Goal: Task Accomplishment & Management: Manage account settings

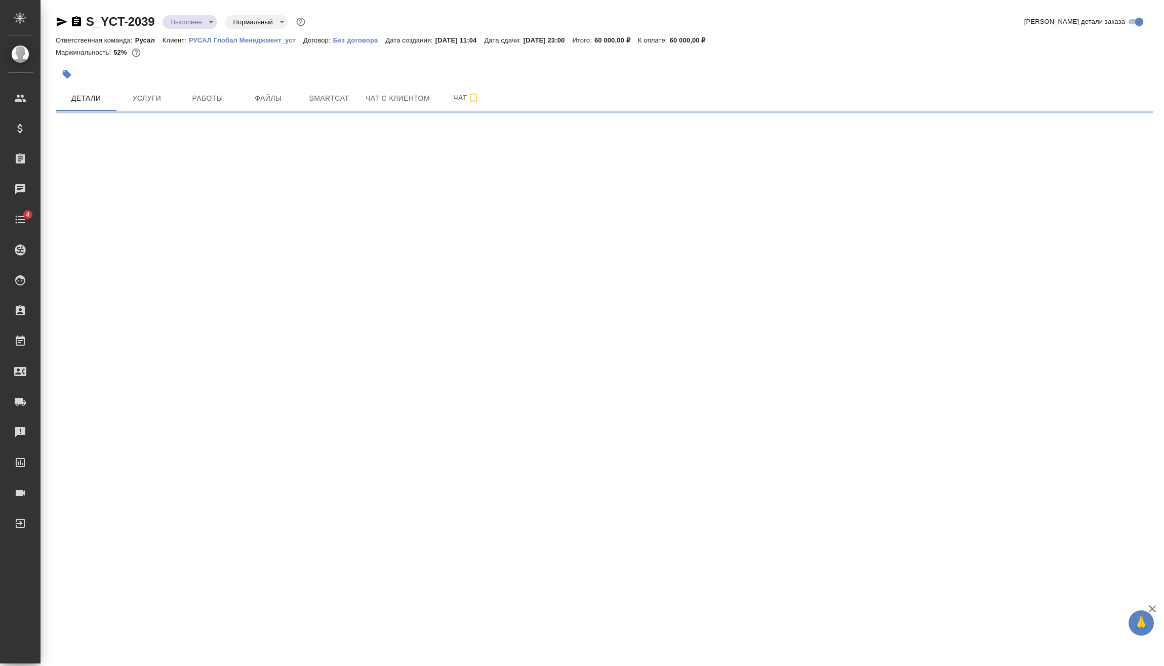
select select "RU"
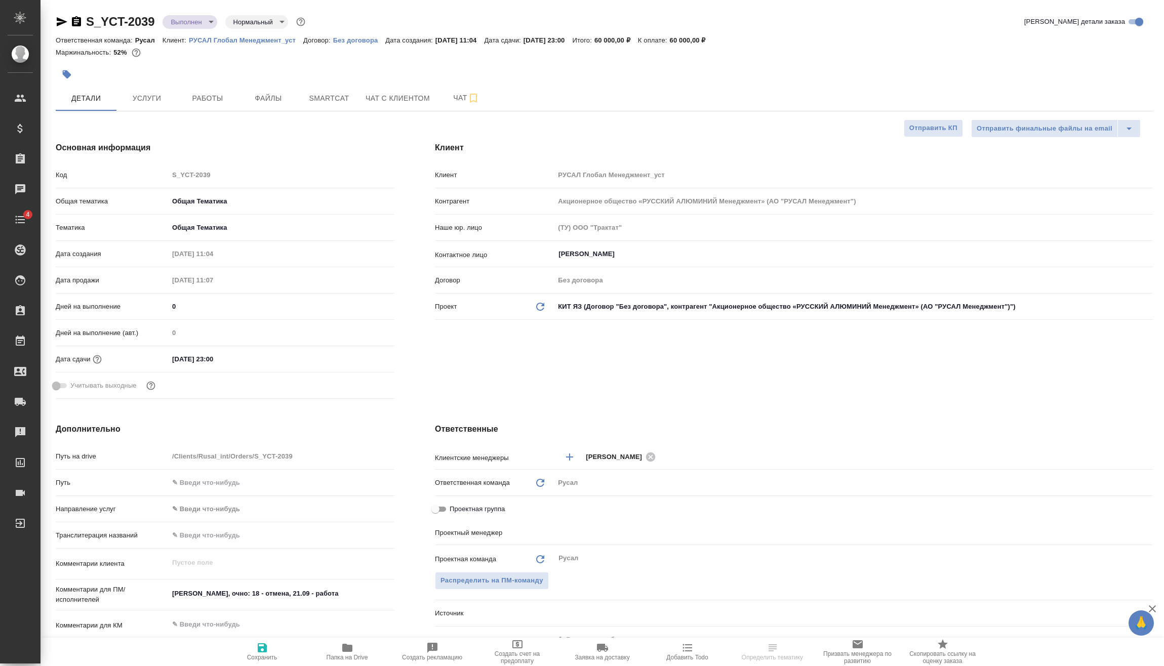
type textarea "x"
type input "[PERSON_NAME]"
type textarea "x"
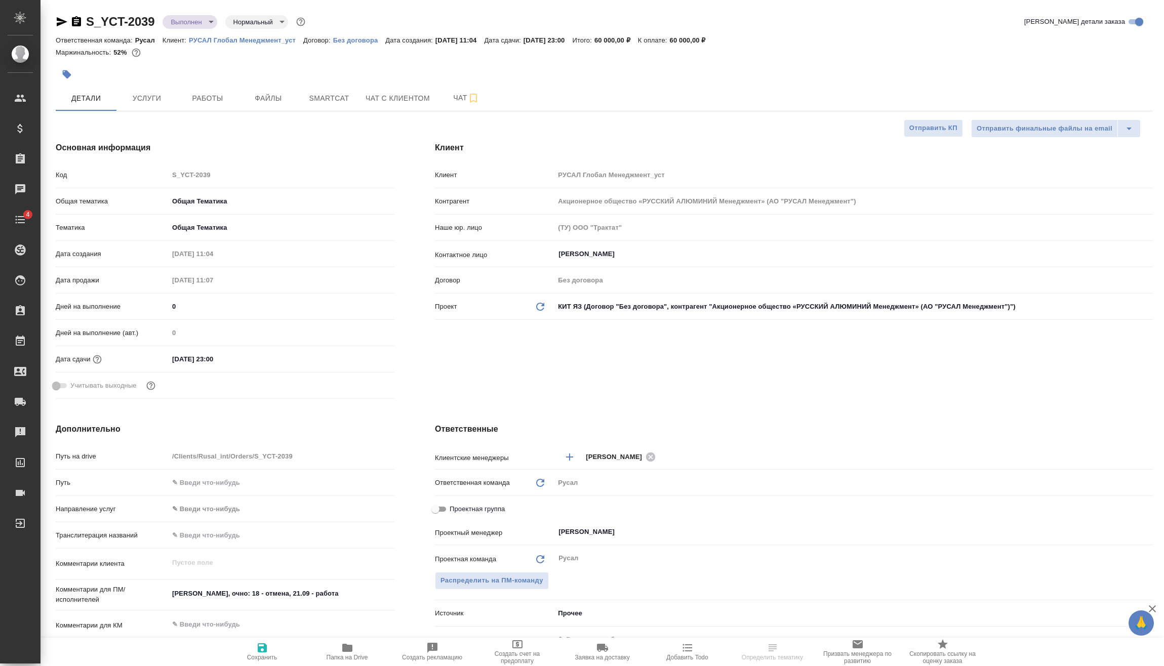
type textarea "x"
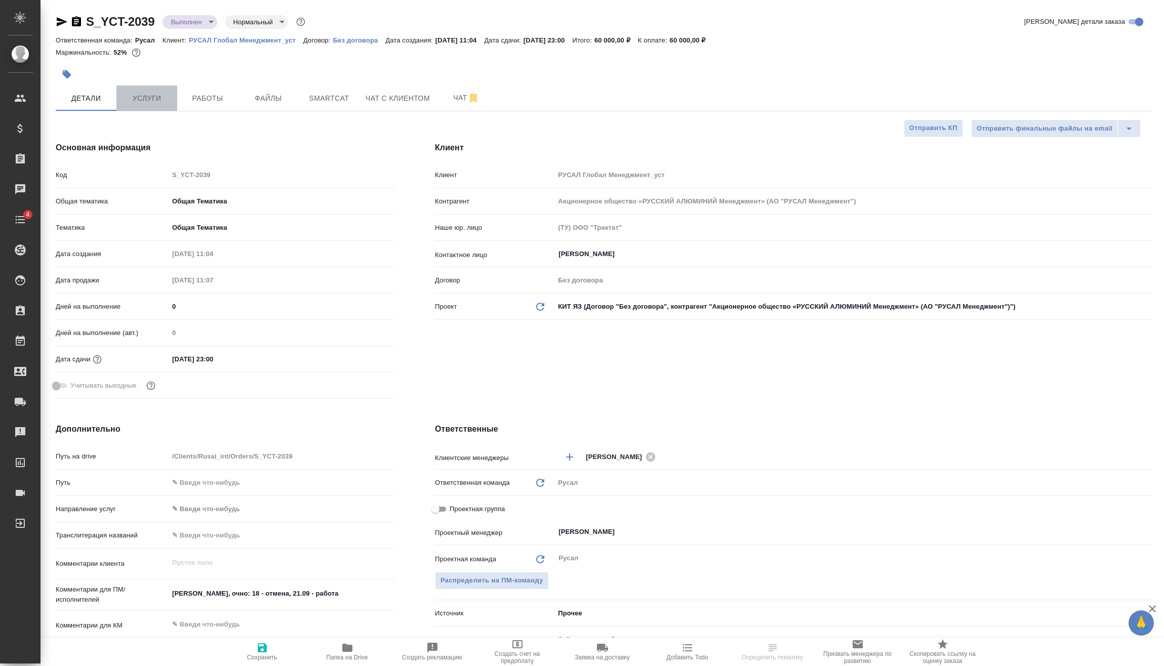
click at [134, 108] on button "Услуги" at bounding box center [146, 98] width 61 height 25
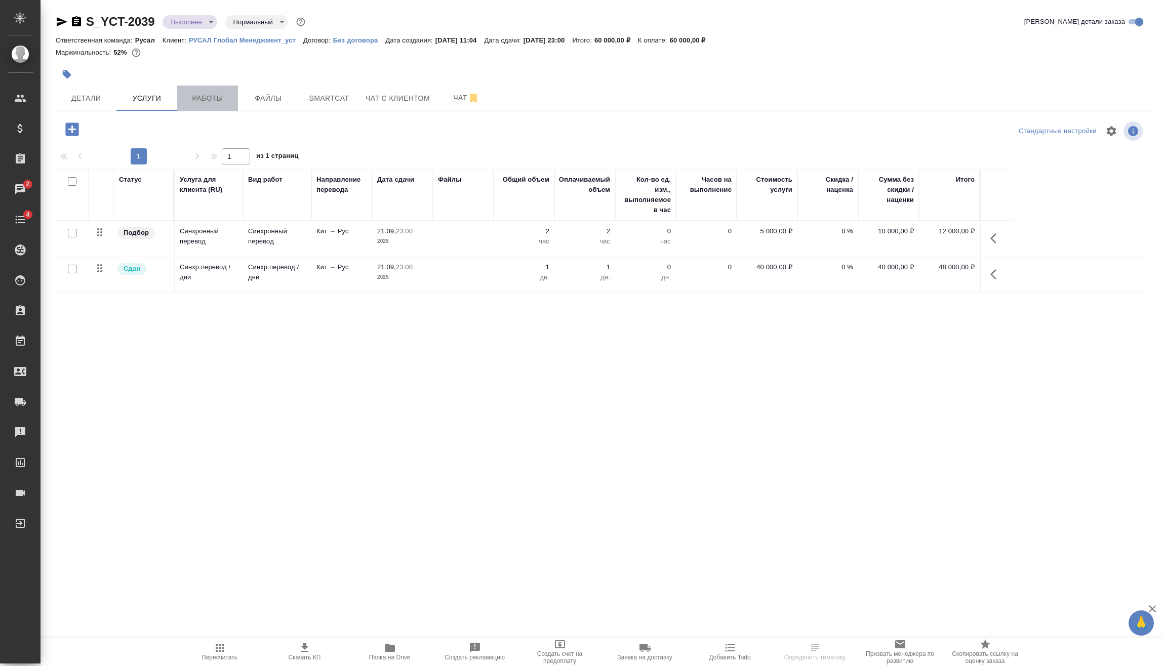
click at [202, 106] on button "Работы" at bounding box center [207, 98] width 61 height 25
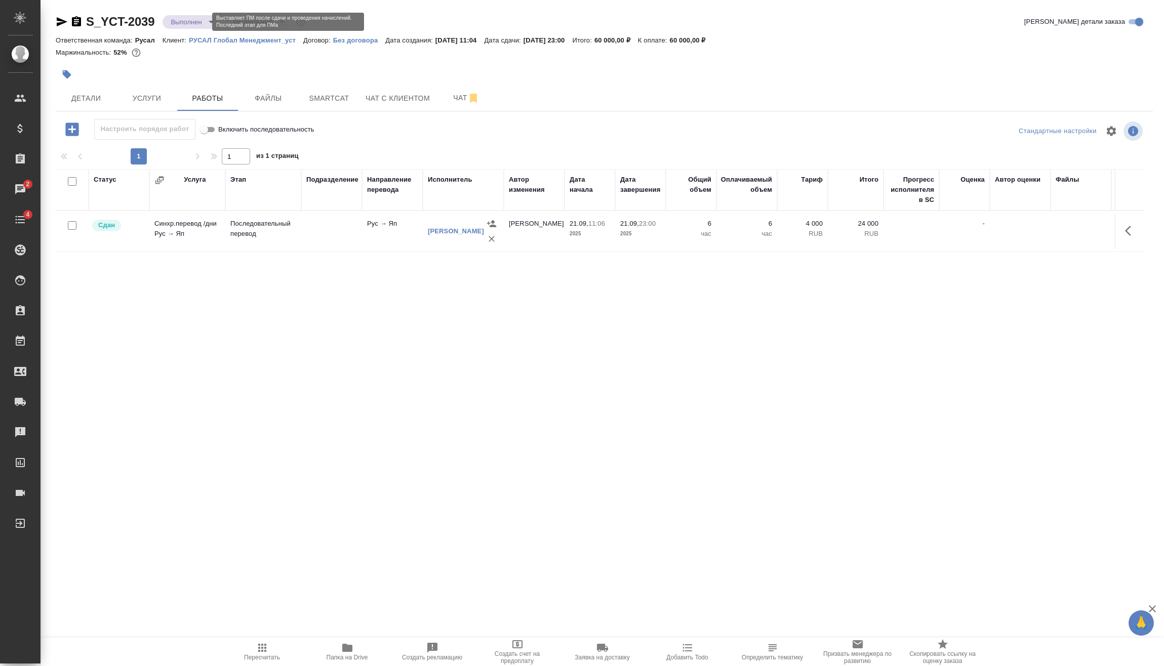
click at [193, 16] on body "🙏 .cls-1 fill:#fff; AWATERA [PERSON_NAME] Спецификации Заказы 2 Чаты 4 Todo Про…" at bounding box center [582, 333] width 1164 height 666
